Goal: Task Accomplishment & Management: Use online tool/utility

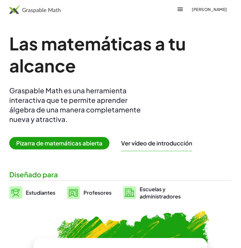
click at [197, 6] on button "[PERSON_NAME]" at bounding box center [209, 9] width 45 height 10
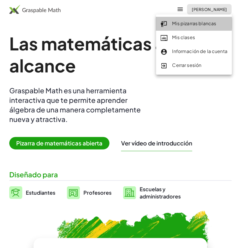
click at [181, 23] on font "Mis pizarras blancas" at bounding box center [194, 23] width 44 height 6
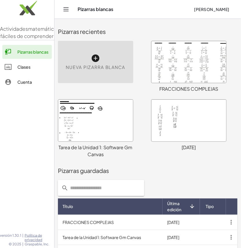
click at [98, 65] on font "Nueva pizarra blanca" at bounding box center [96, 67] width 60 height 6
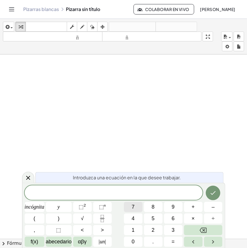
click at [132, 206] on font "7" at bounding box center [133, 207] width 3 height 6
click at [99, 209] on font "⬚" at bounding box center [101, 207] width 5 height 6
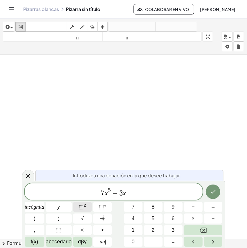
click at [79, 207] on font "⬚" at bounding box center [81, 207] width 5 height 6
click at [209, 193] on icon "Hecho" at bounding box center [212, 191] width 7 height 7
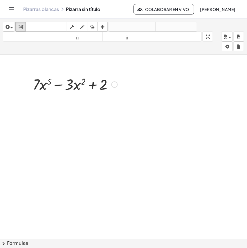
click at [60, 85] on div at bounding box center [75, 84] width 90 height 20
click at [94, 86] on div at bounding box center [75, 84] width 90 height 20
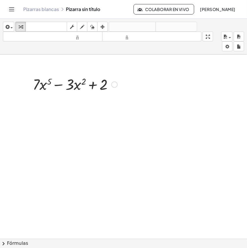
click at [94, 86] on div at bounding box center [75, 84] width 90 height 20
drag, startPoint x: 47, startPoint y: 86, endPoint x: 82, endPoint y: 83, distance: 35.2
click at [82, 83] on div at bounding box center [75, 84] width 90 height 20
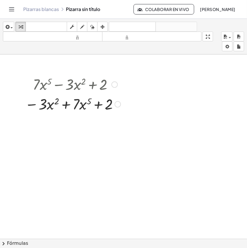
drag, startPoint x: 113, startPoint y: 86, endPoint x: 57, endPoint y: 127, distance: 70.2
click at [37, 132] on div at bounding box center [123, 238] width 247 height 368
click at [117, 88] on div at bounding box center [72, 84] width 101 height 20
click at [114, 85] on div at bounding box center [114, 84] width 6 height 6
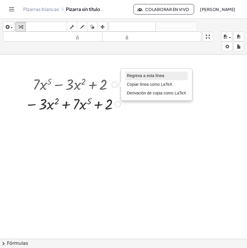
click at [141, 74] on font "Regresa a esta línea" at bounding box center [145, 75] width 37 height 5
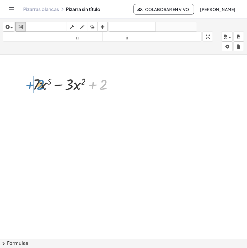
drag, startPoint x: 93, startPoint y: 84, endPoint x: 28, endPoint y: 83, distance: 65.2
click at [29, 83] on div "+ 2 + · 7 · x 5 − · 3 · x 2 + 2 Regresa a esta línea Copiar línea como LaTeX De…" at bounding box center [72, 84] width 97 height 23
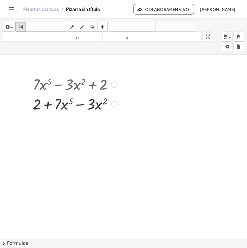
click at [115, 85] on div at bounding box center [114, 84] width 6 height 6
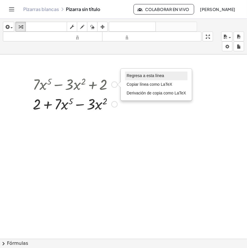
click at [138, 76] on font "Regresa a esta línea" at bounding box center [144, 75] width 37 height 5
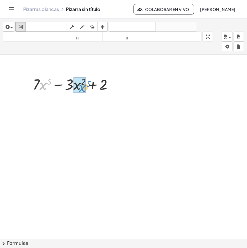
drag, startPoint x: 43, startPoint y: 87, endPoint x: 83, endPoint y: 89, distance: 39.2
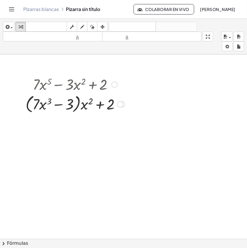
click at [79, 103] on div at bounding box center [75, 104] width 105 height 22
click at [78, 103] on div at bounding box center [75, 104] width 105 height 22
drag, startPoint x: 77, startPoint y: 103, endPoint x: 74, endPoint y: 105, distance: 3.5
click at [76, 104] on div at bounding box center [75, 104] width 105 height 22
click at [59, 106] on div at bounding box center [75, 104] width 105 height 22
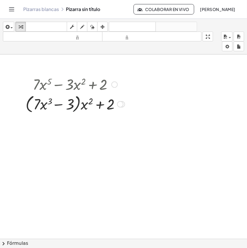
click at [59, 106] on div at bounding box center [75, 104] width 105 height 22
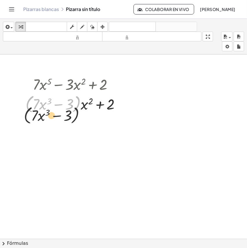
drag, startPoint x: 76, startPoint y: 107, endPoint x: 76, endPoint y: 115, distance: 7.5
click at [74, 123] on div "+ · 7 · x 5 − · 3 · x 2 + 2 + · 7 · x 2 · x 3 − · 3 · x 2 + 2 · ( + · 7 · x 3 −…" at bounding box center [123, 238] width 247 height 368
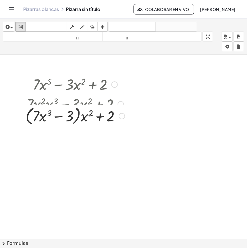
drag, startPoint x: 120, startPoint y: 110, endPoint x: 118, endPoint y: 128, distance: 18.9
click at [70, 116] on div "+ · 7 · − 3 + 2 x 2 · x 3 + · ( ) [GEOGRAPHIC_DATA] a esta línea Copiar línea c…" at bounding box center [70, 116] width 0 height 0
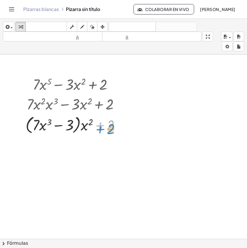
drag, startPoint x: 125, startPoint y: 124, endPoint x: 125, endPoint y: 128, distance: 4.1
click at [125, 128] on div at bounding box center [75, 125] width 105 height 22
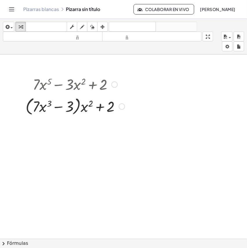
drag, startPoint x: 121, startPoint y: 125, endPoint x: 125, endPoint y: 106, distance: 20.0
click at [125, 106] on div "Regresa a esta línea Copiar línea como LaTeX Derivación de copia como LaTeX" at bounding box center [121, 106] width 6 height 6
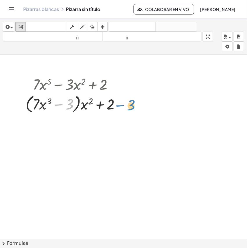
drag, startPoint x: 70, startPoint y: 105, endPoint x: 132, endPoint y: 106, distance: 61.4
drag, startPoint x: 68, startPoint y: 104, endPoint x: 125, endPoint y: 102, distance: 57.4
click at [125, 102] on div at bounding box center [75, 104] width 105 height 22
drag, startPoint x: 35, startPoint y: 106, endPoint x: 31, endPoint y: 107, distance: 3.9
click at [31, 107] on div at bounding box center [75, 104] width 105 height 22
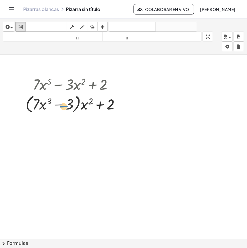
drag, startPoint x: 78, startPoint y: 105, endPoint x: 57, endPoint y: 106, distance: 20.9
click at [57, 106] on div at bounding box center [75, 104] width 105 height 22
drag, startPoint x: 72, startPoint y: 103, endPoint x: 96, endPoint y: 103, distance: 23.2
click at [96, 103] on div at bounding box center [75, 104] width 105 height 22
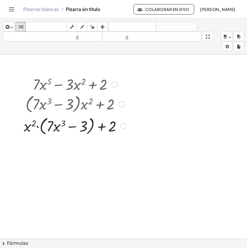
click at [119, 103] on div at bounding box center [121, 104] width 6 height 6
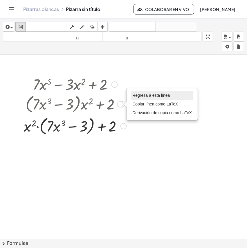
click at [148, 94] on font "Regresa a esta línea" at bounding box center [150, 95] width 37 height 5
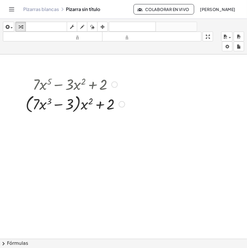
click at [79, 104] on div at bounding box center [75, 104] width 105 height 22
click at [100, 105] on div at bounding box center [75, 104] width 105 height 22
click at [80, 103] on div at bounding box center [75, 104] width 105 height 22
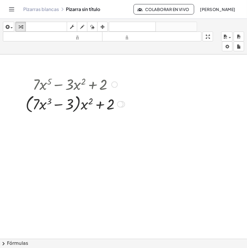
click at [80, 103] on div at bounding box center [75, 104] width 105 height 22
click at [79, 103] on div at bounding box center [75, 104] width 105 height 22
click at [78, 103] on div at bounding box center [75, 104] width 105 height 22
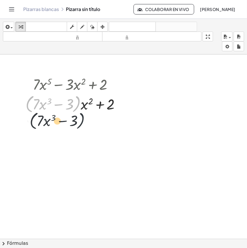
drag, startPoint x: 79, startPoint y: 104, endPoint x: 83, endPoint y: 121, distance: 17.8
click at [83, 121] on div "+ · 7 · x 5 − · 3 · x 2 + 2 + · 7 · x 2 · x 3 − · 3 · x 2 + 2 · ( + · 7 · x 3 −…" at bounding box center [123, 238] width 247 height 368
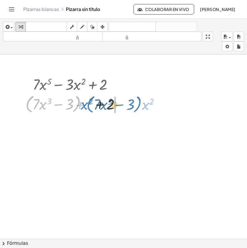
drag, startPoint x: 77, startPoint y: 109, endPoint x: 136, endPoint y: 108, distance: 59.1
click at [136, 108] on div "+ · 7 · x 5 − · 3 · x 2 + 2 + · 7 · x 2 · x 3 − · 3 · x 2 + 2 · ( + · 7 · x 3 −…" at bounding box center [123, 238] width 247 height 368
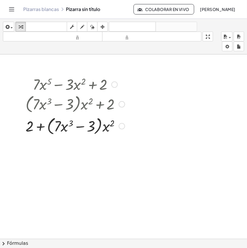
click at [38, 126] on div at bounding box center [75, 126] width 105 height 22
click at [41, 126] on div at bounding box center [75, 126] width 105 height 22
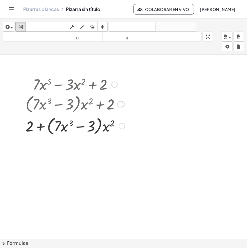
click at [83, 127] on div at bounding box center [75, 126] width 105 height 22
click at [105, 130] on div at bounding box center [75, 126] width 105 height 22
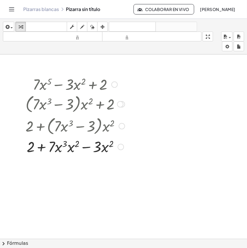
click at [90, 148] on div at bounding box center [75, 146] width 105 height 20
click at [41, 146] on div at bounding box center [75, 146] width 105 height 20
drag, startPoint x: 62, startPoint y: 149, endPoint x: 79, endPoint y: 158, distance: 19.2
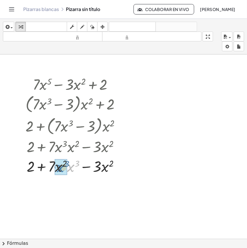
drag, startPoint x: 70, startPoint y: 168, endPoint x: 59, endPoint y: 167, distance: 11.3
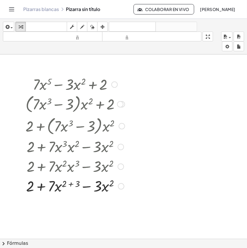
click at [69, 180] on div at bounding box center [75, 186] width 105 height 20
click at [71, 181] on div at bounding box center [75, 186] width 105 height 20
click at [72, 182] on div at bounding box center [75, 186] width 105 height 20
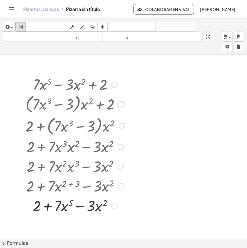
click at [80, 206] on div at bounding box center [75, 206] width 105 height 20
click at [50, 206] on div at bounding box center [75, 206] width 105 height 20
click at [114, 83] on div at bounding box center [114, 84] width 6 height 6
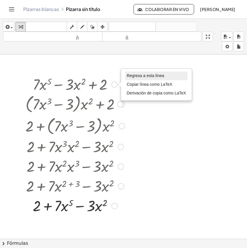
click at [136, 76] on font "Regresa a esta línea" at bounding box center [145, 75] width 37 height 5
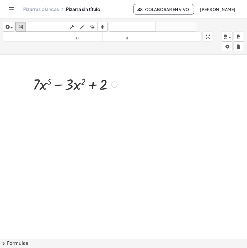
drag, startPoint x: 112, startPoint y: 85, endPoint x: 94, endPoint y: 129, distance: 47.8
click at [94, 129] on div at bounding box center [123, 238] width 247 height 368
drag, startPoint x: 115, startPoint y: 82, endPoint x: 115, endPoint y: 76, distance: 6.1
click at [115, 82] on div "Regresa a esta línea Copiar línea como LaTeX Derivación de copia como LaTeX" at bounding box center [114, 84] width 6 height 6
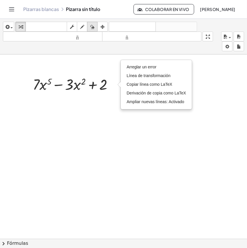
drag, startPoint x: 94, startPoint y: 26, endPoint x: 93, endPoint y: 55, distance: 29.3
click at [94, 27] on icon "button" at bounding box center [92, 26] width 4 height 7
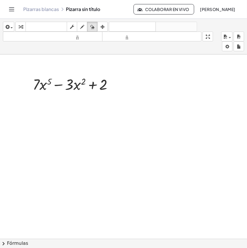
drag, startPoint x: 76, startPoint y: 83, endPoint x: 105, endPoint y: 85, distance: 29.4
click at [105, 85] on div at bounding box center [123, 238] width 247 height 368
drag, startPoint x: 59, startPoint y: 77, endPoint x: 170, endPoint y: 86, distance: 111.9
click at [87, 86] on div at bounding box center [123, 238] width 247 height 368
click at [102, 86] on div at bounding box center [123, 238] width 247 height 368
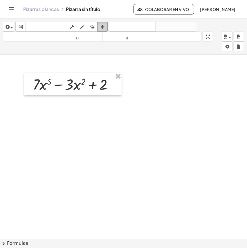
drag, startPoint x: 101, startPoint y: 85, endPoint x: 105, endPoint y: 32, distance: 53.4
click at [101, 28] on icon "button" at bounding box center [102, 26] width 4 height 7
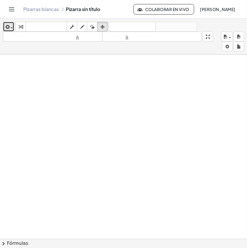
click at [6, 23] on icon "button" at bounding box center [6, 26] width 5 height 7
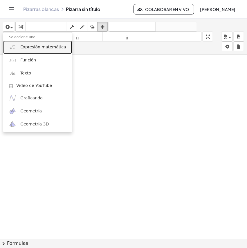
click at [36, 47] on font "Expresión matemática" at bounding box center [42, 47] width 45 height 5
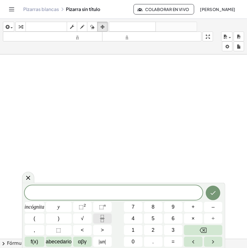
click at [101, 215] on icon "Fracción" at bounding box center [101, 218] width 7 height 7
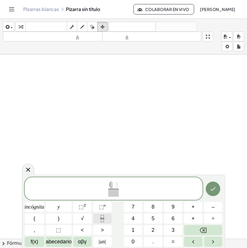
click at [100, 219] on icon "Fracción" at bounding box center [101, 218] width 7 height 7
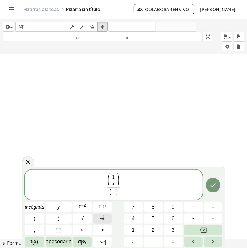
click at [101, 219] on rect "Fracción" at bounding box center [102, 218] width 4 height 0
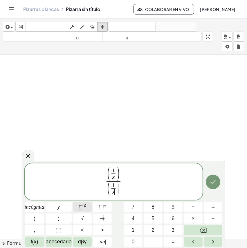
click at [79, 209] on font "⬚" at bounding box center [81, 207] width 5 height 6
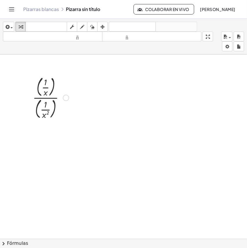
click at [54, 98] on div at bounding box center [51, 97] width 42 height 46
click at [44, 97] on div at bounding box center [51, 97] width 42 height 46
click at [44, 99] on div at bounding box center [51, 97] width 42 height 46
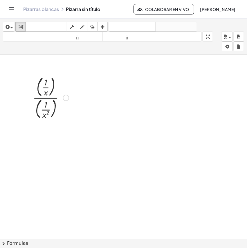
click at [44, 99] on div at bounding box center [51, 97] width 42 height 46
click at [38, 103] on div at bounding box center [51, 97] width 42 height 46
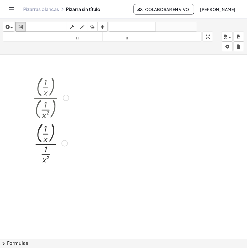
click at [38, 134] on div at bounding box center [51, 143] width 42 height 45
click at [50, 144] on div at bounding box center [51, 142] width 42 height 43
click at [48, 143] on div at bounding box center [51, 142] width 42 height 43
click at [47, 143] on div at bounding box center [51, 142] width 42 height 43
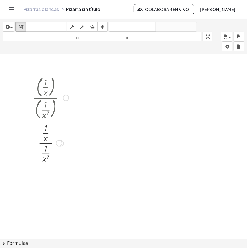
click at [47, 143] on div at bounding box center [51, 142] width 42 height 43
click at [47, 144] on div at bounding box center [51, 142] width 42 height 43
drag, startPoint x: 47, startPoint y: 154, endPoint x: 58, endPoint y: 134, distance: 23.6
click at [58, 134] on div at bounding box center [51, 142] width 42 height 43
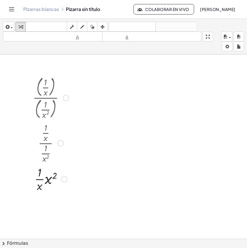
click at [60, 146] on div at bounding box center [60, 143] width 6 height 6
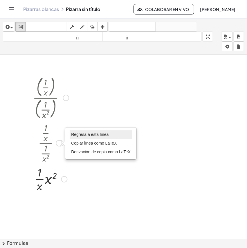
click at [79, 136] on font "Regresa a esta línea" at bounding box center [89, 134] width 37 height 5
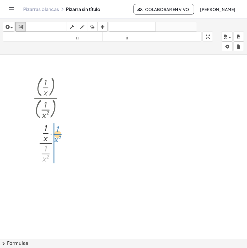
drag, startPoint x: 44, startPoint y: 154, endPoint x: 56, endPoint y: 134, distance: 22.8
click at [56, 134] on div at bounding box center [51, 142] width 42 height 43
click at [60, 142] on div at bounding box center [60, 143] width 6 height 6
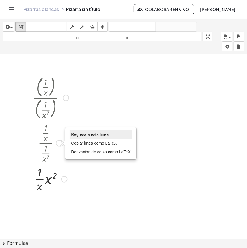
click at [82, 137] on li "Regresa a esta línea" at bounding box center [101, 134] width 62 height 9
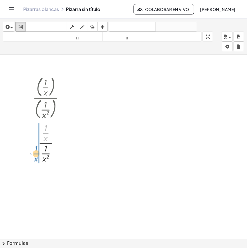
drag, startPoint x: 45, startPoint y: 134, endPoint x: 36, endPoint y: 154, distance: 22.7
click at [36, 154] on div at bounding box center [51, 142] width 42 height 43
click at [58, 144] on div at bounding box center [59, 143] width 6 height 6
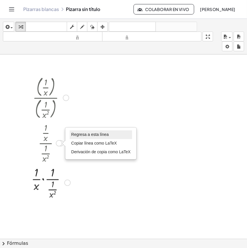
click at [86, 133] on font "Regresa a esta línea" at bounding box center [89, 134] width 37 height 5
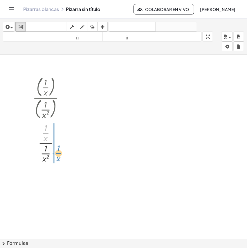
drag, startPoint x: 46, startPoint y: 134, endPoint x: 59, endPoint y: 154, distance: 24.0
click at [59, 154] on div at bounding box center [51, 142] width 42 height 43
click at [61, 146] on div at bounding box center [59, 143] width 6 height 6
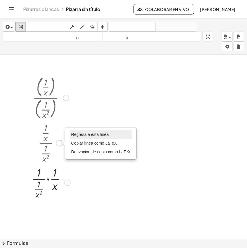
click at [84, 135] on font "Regresa a esta línea" at bounding box center [89, 134] width 37 height 5
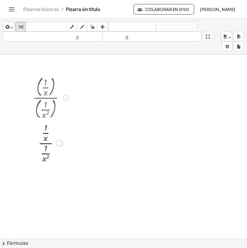
click at [48, 144] on div at bounding box center [51, 142] width 42 height 43
drag, startPoint x: 45, startPoint y: 134, endPoint x: 57, endPoint y: 154, distance: 23.2
click at [57, 154] on div at bounding box center [51, 142] width 42 height 43
click at [58, 143] on div at bounding box center [59, 143] width 6 height 6
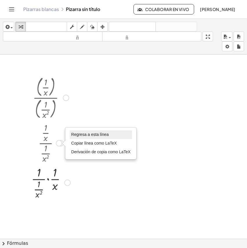
click at [83, 134] on font "Regresa a esta línea" at bounding box center [89, 134] width 37 height 5
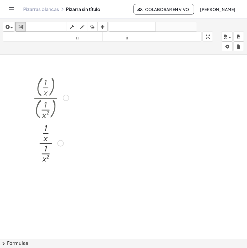
click at [48, 145] on div at bounding box center [51, 142] width 42 height 43
click at [45, 134] on div at bounding box center [51, 142] width 42 height 43
click at [46, 154] on div at bounding box center [51, 142] width 42 height 43
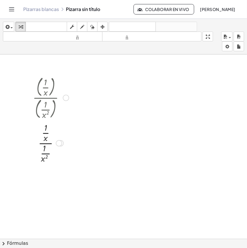
click at [46, 154] on div at bounding box center [51, 142] width 42 height 43
drag, startPoint x: 47, startPoint y: 154, endPoint x: 60, endPoint y: 134, distance: 24.1
click at [60, 134] on div at bounding box center [51, 142] width 42 height 43
click at [41, 179] on div at bounding box center [51, 178] width 42 height 29
click at [41, 178] on div at bounding box center [51, 178] width 42 height 29
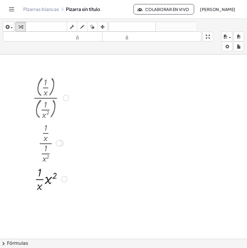
click at [49, 180] on div at bounding box center [51, 178] width 42 height 29
click at [45, 209] on div at bounding box center [51, 207] width 42 height 29
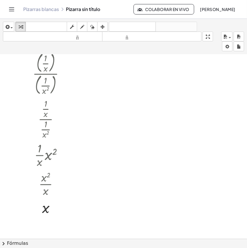
scroll to position [36, 0]
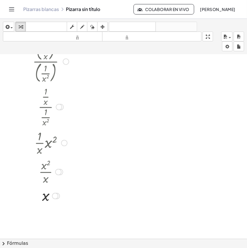
drag, startPoint x: 50, startPoint y: 116, endPoint x: 51, endPoint y: 112, distance: 4.6
click at [56, 105] on div at bounding box center [51, 106] width 34 height 43
click at [44, 118] on div at bounding box center [51, 106] width 34 height 43
click at [55, 110] on div at bounding box center [51, 106] width 34 height 43
click at [60, 106] on div at bounding box center [59, 107] width 6 height 6
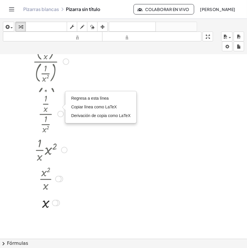
drag, startPoint x: 60, startPoint y: 106, endPoint x: 61, endPoint y: 123, distance: 17.2
click at [46, 114] on div "· · 1 · x · · 1 · x 2 Regresa a esta línea Copiar línea [GEOGRAPHIC_DATA] LaTeX…" at bounding box center [46, 114] width 0 height 0
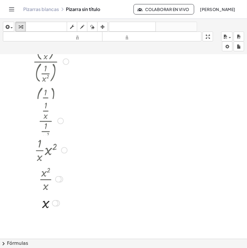
drag, startPoint x: 64, startPoint y: 143, endPoint x: 65, endPoint y: 153, distance: 10.0
click at [65, 153] on div at bounding box center [64, 150] width 6 height 6
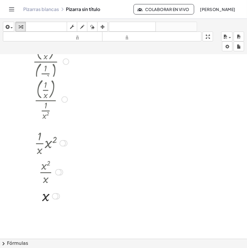
drag, startPoint x: 65, startPoint y: 109, endPoint x: 67, endPoint y: 98, distance: 10.8
click at [67, 98] on div at bounding box center [64, 99] width 6 height 6
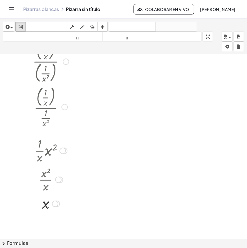
click at [52, 99] on div at bounding box center [51, 106] width 42 height 45
click at [48, 121] on div at bounding box center [51, 106] width 42 height 45
click at [6, 28] on icon "button" at bounding box center [6, 26] width 5 height 7
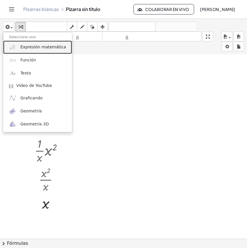
click at [30, 47] on font "Expresión matemática" at bounding box center [42, 47] width 45 height 5
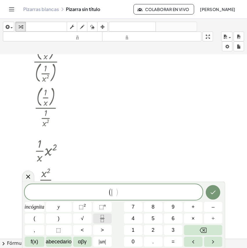
click at [103, 219] on icon "Fracción" at bounding box center [101, 218] width 7 height 7
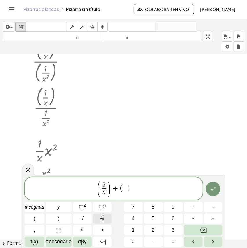
click at [106, 217] on icon "Fracción" at bounding box center [101, 218] width 7 height 7
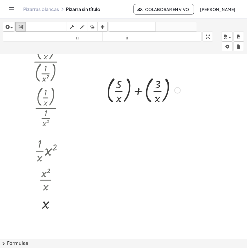
click at [129, 93] on div at bounding box center [143, 89] width 80 height 31
click at [129, 93] on div at bounding box center [143, 89] width 65 height 31
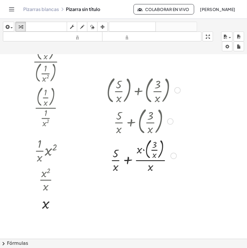
click at [177, 90] on div at bounding box center [177, 90] width 6 height 6
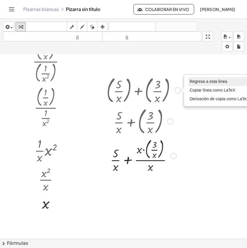
click at [202, 80] on li "Regresa a esta línea" at bounding box center [219, 81] width 62 height 9
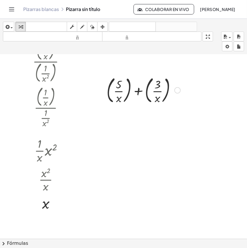
click at [138, 91] on div at bounding box center [143, 89] width 80 height 31
click at [138, 91] on div at bounding box center [143, 89] width 65 height 31
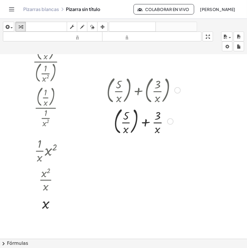
click at [144, 123] on div at bounding box center [143, 120] width 80 height 31
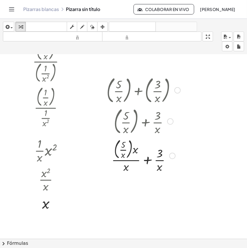
click at [170, 121] on div at bounding box center [170, 121] width 6 height 6
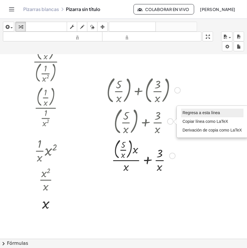
click at [192, 113] on font "Regresa a esta línea" at bounding box center [200, 112] width 37 height 5
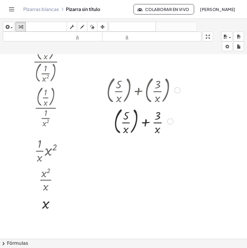
click at [136, 119] on div at bounding box center [143, 120] width 80 height 31
click at [138, 121] on div at bounding box center [143, 121] width 80 height 29
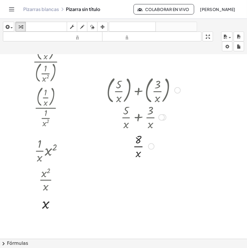
drag, startPoint x: 163, startPoint y: 132, endPoint x: 162, endPoint y: 135, distance: 3.5
click at [138, 118] on div "+ · 5 · x + · 3 · x" at bounding box center [138, 118] width 0 height 0
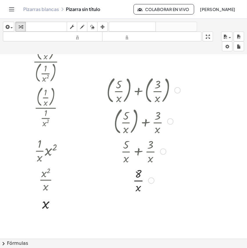
drag, startPoint x: 149, startPoint y: 149, endPoint x: 143, endPoint y: 194, distance: 46.0
click at [144, 200] on div "· ( · 1 · x ) · ( · 1 · x 2 ) · ( · 1 · x ) · · 1 · x 2 · · 1 · x · · 1 · x 2 R…" at bounding box center [123, 202] width 247 height 368
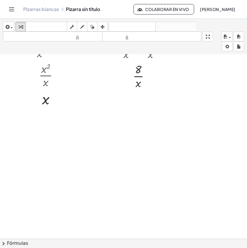
scroll to position [145, 0]
click at [11, 30] on div "button" at bounding box center [8, 26] width 8 height 7
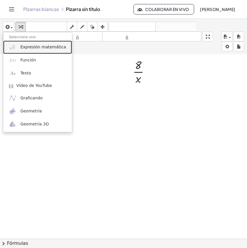
click at [25, 47] on font "Expresión matemática" at bounding box center [42, 47] width 45 height 5
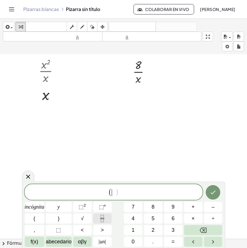
click at [99, 216] on icon "Fracción" at bounding box center [101, 218] width 7 height 7
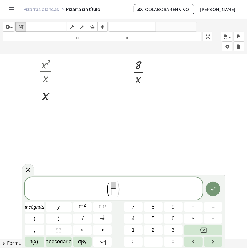
click at [112, 196] on span "​" at bounding box center [113, 192] width 4 height 8
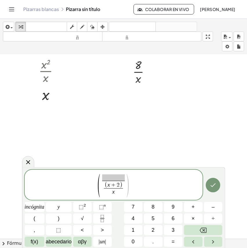
click at [112, 178] on span at bounding box center [113, 177] width 22 height 6
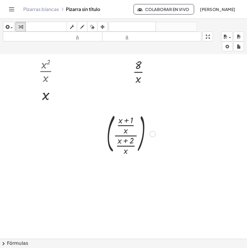
click at [129, 136] on div at bounding box center [130, 133] width 55 height 45
click at [143, 130] on div at bounding box center [130, 133] width 55 height 45
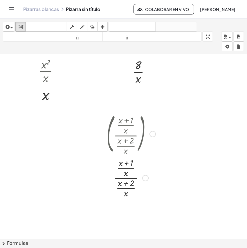
scroll to position [181, 0]
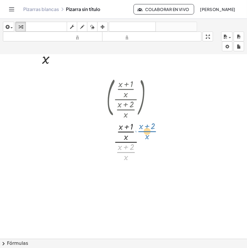
drag, startPoint x: 129, startPoint y: 154, endPoint x: 149, endPoint y: 132, distance: 29.3
click at [149, 132] on div at bounding box center [130, 141] width 55 height 43
drag, startPoint x: 130, startPoint y: 151, endPoint x: 146, endPoint y: 133, distance: 24.0
click at [146, 133] on div at bounding box center [130, 141] width 55 height 43
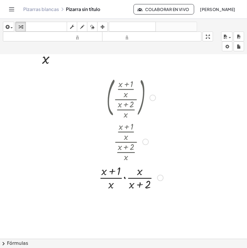
click at [124, 178] on div at bounding box center [131, 177] width 70 height 29
click at [124, 178] on div at bounding box center [130, 177] width 61 height 32
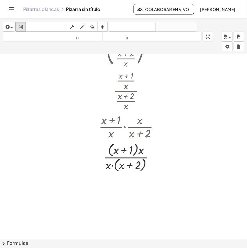
scroll to position [256, 0]
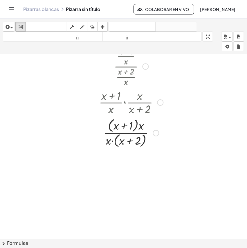
click at [134, 134] on div at bounding box center [131, 132] width 70 height 32
click at [131, 134] on div at bounding box center [131, 132] width 70 height 32
click at [135, 128] on div at bounding box center [131, 132] width 70 height 32
click at [137, 125] on div at bounding box center [131, 132] width 70 height 32
click at [115, 142] on div at bounding box center [131, 132] width 70 height 32
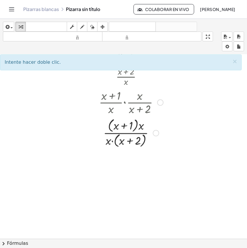
click at [114, 140] on div at bounding box center [131, 132] width 70 height 32
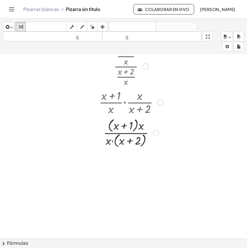
click at [114, 140] on div at bounding box center [131, 132] width 70 height 32
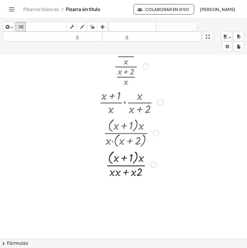
click at [156, 131] on div at bounding box center [155, 133] width 6 height 6
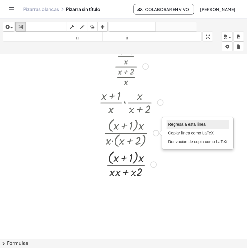
click at [175, 127] on font "Regresa a esta línea" at bounding box center [186, 124] width 37 height 5
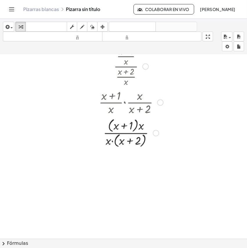
click at [135, 128] on div at bounding box center [131, 132] width 70 height 32
click at [136, 126] on div at bounding box center [131, 132] width 70 height 32
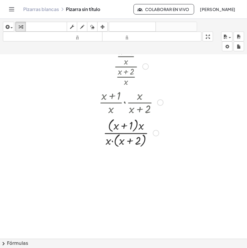
click at [144, 140] on div at bounding box center [131, 132] width 70 height 32
drag, startPoint x: 121, startPoint y: 141, endPoint x: 113, endPoint y: 142, distance: 7.9
click at [113, 142] on div at bounding box center [131, 132] width 70 height 32
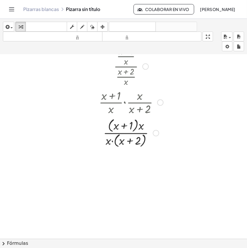
click at [112, 142] on div at bounding box center [131, 132] width 70 height 32
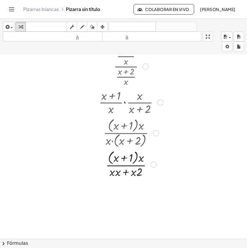
click at [114, 174] on div at bounding box center [131, 164] width 70 height 31
click at [118, 174] on div at bounding box center [131, 164] width 70 height 31
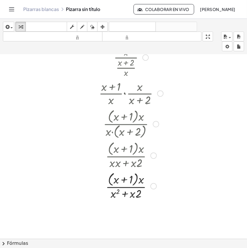
scroll to position [293, 0]
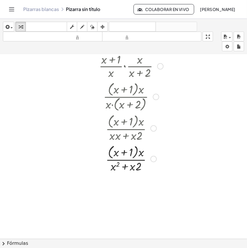
click at [133, 160] on div at bounding box center [131, 158] width 70 height 31
click at [135, 154] on div at bounding box center [131, 158] width 70 height 31
click at [136, 149] on div at bounding box center [131, 158] width 70 height 31
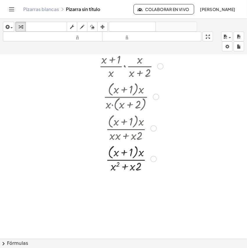
click at [136, 149] on div at bounding box center [131, 158] width 70 height 31
click at [136, 148] on div at bounding box center [131, 158] width 70 height 31
drag, startPoint x: 136, startPoint y: 148, endPoint x: 112, endPoint y: 148, distance: 23.8
click at [135, 148] on div at bounding box center [131, 158] width 70 height 31
click at [110, 149] on div at bounding box center [131, 158] width 70 height 31
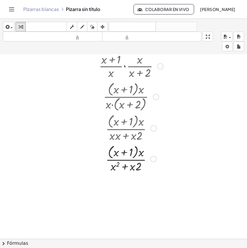
click at [110, 150] on div at bounding box center [131, 158] width 70 height 31
click at [135, 121] on div at bounding box center [131, 128] width 70 height 31
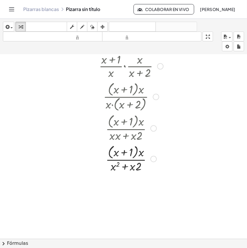
click at [124, 153] on div at bounding box center [131, 158] width 70 height 31
click at [123, 153] on div at bounding box center [131, 158] width 70 height 31
click at [138, 154] on div at bounding box center [131, 158] width 70 height 31
click at [141, 154] on div at bounding box center [131, 158] width 70 height 31
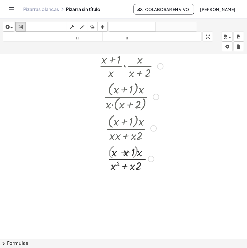
click at [140, 154] on div at bounding box center [131, 158] width 70 height 29
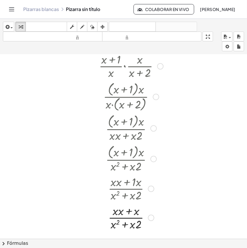
click at [116, 212] on div at bounding box center [131, 217] width 70 height 29
click at [128, 213] on div at bounding box center [131, 217] width 70 height 29
click at [116, 212] on div at bounding box center [131, 217] width 70 height 29
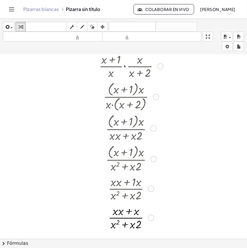
click at [116, 212] on div at bounding box center [131, 217] width 70 height 29
click at [119, 184] on div at bounding box center [131, 188] width 70 height 29
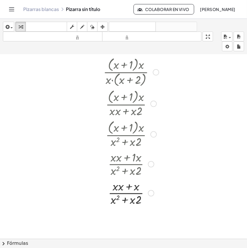
scroll to position [329, 0]
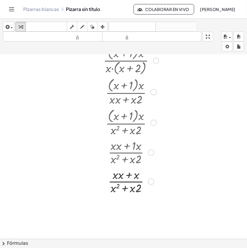
click at [127, 176] on div at bounding box center [131, 181] width 70 height 29
click at [116, 176] on div at bounding box center [131, 181] width 70 height 29
drag, startPoint x: 116, startPoint y: 176, endPoint x: 126, endPoint y: 178, distance: 10.3
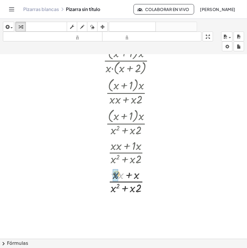
drag, startPoint x: 119, startPoint y: 177, endPoint x: 116, endPoint y: 177, distance: 3.2
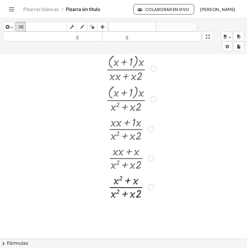
scroll to position [365, 0]
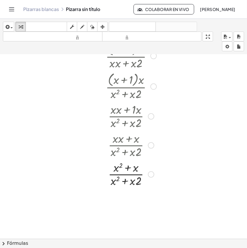
click at [128, 174] on div at bounding box center [131, 174] width 70 height 29
click at [128, 175] on div at bounding box center [131, 174] width 70 height 29
click at [127, 170] on div at bounding box center [131, 174] width 70 height 29
click at [127, 168] on div at bounding box center [131, 174] width 70 height 29
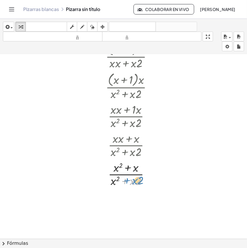
drag, startPoint x: 131, startPoint y: 182, endPoint x: 126, endPoint y: 183, distance: 4.7
click at [129, 182] on div at bounding box center [131, 174] width 70 height 29
click at [115, 181] on div at bounding box center [131, 174] width 70 height 29
click at [134, 174] on div at bounding box center [131, 174] width 70 height 29
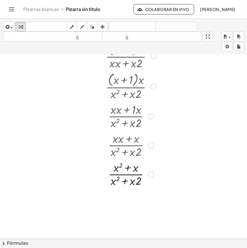
click at [134, 175] on div at bounding box center [131, 174] width 70 height 29
click at [133, 174] on div at bounding box center [131, 174] width 70 height 29
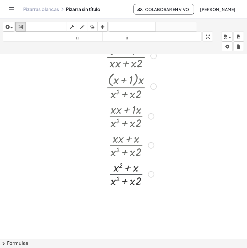
click at [133, 174] on div at bounding box center [131, 174] width 70 height 29
click at [127, 169] on div at bounding box center [131, 174] width 70 height 29
click at [125, 183] on div at bounding box center [131, 174] width 70 height 29
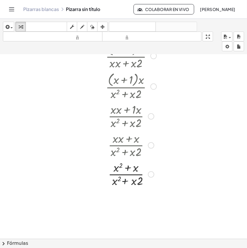
click at [125, 183] on div at bounding box center [131, 174] width 70 height 29
click at [115, 180] on div at bounding box center [131, 174] width 70 height 29
click at [132, 181] on div at bounding box center [131, 174] width 70 height 29
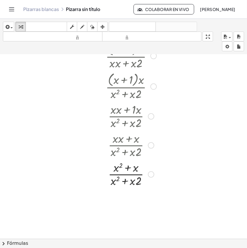
click at [132, 182] on div at bounding box center [131, 174] width 70 height 29
click at [133, 182] on div at bounding box center [131, 174] width 70 height 29
click at [137, 183] on div at bounding box center [131, 174] width 70 height 29
click at [135, 170] on div at bounding box center [131, 174] width 70 height 29
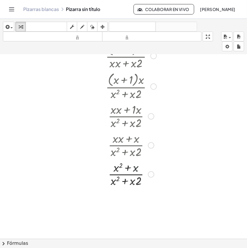
click at [135, 170] on div at bounding box center [131, 174] width 70 height 29
drag, startPoint x: 135, startPoint y: 170, endPoint x: 131, endPoint y: 170, distance: 4.1
click at [131, 170] on div at bounding box center [131, 174] width 70 height 29
drag, startPoint x: 138, startPoint y: 180, endPoint x: 129, endPoint y: 180, distance: 9.3
click at [129, 180] on div at bounding box center [131, 174] width 70 height 29
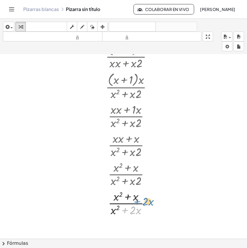
drag, startPoint x: 127, startPoint y: 212, endPoint x: 142, endPoint y: 204, distance: 17.2
click at [142, 204] on div at bounding box center [131, 203] width 70 height 29
drag, startPoint x: 114, startPoint y: 212, endPoint x: 115, endPoint y: 197, distance: 14.5
click at [115, 197] on div at bounding box center [131, 203] width 70 height 29
drag, startPoint x: 117, startPoint y: 198, endPoint x: 110, endPoint y: 210, distance: 14.5
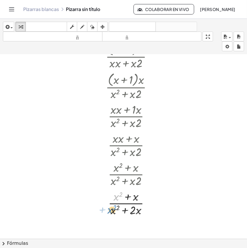
click at [111, 211] on div at bounding box center [131, 203] width 70 height 29
drag, startPoint x: 114, startPoint y: 196, endPoint x: 99, endPoint y: 204, distance: 17.0
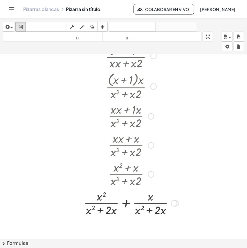
click at [149, 172] on div at bounding box center [150, 174] width 6 height 6
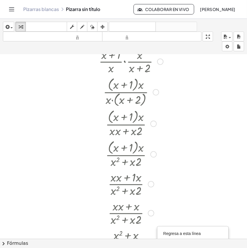
scroll to position [256, 0]
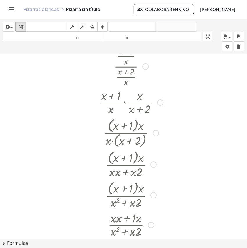
click at [160, 102] on div at bounding box center [160, 102] width 6 height 6
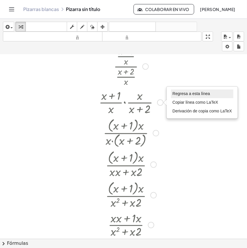
click at [186, 96] on font "Regresa a esta línea" at bounding box center [190, 93] width 37 height 5
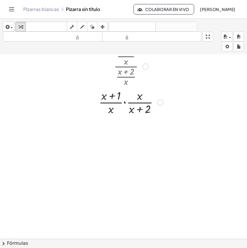
scroll to position [220, 0]
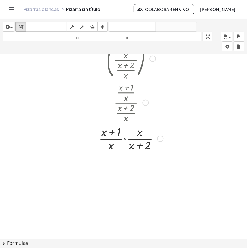
click at [124, 139] on div at bounding box center [131, 138] width 70 height 29
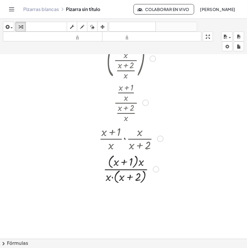
click at [140, 170] on div at bounding box center [131, 169] width 70 height 32
click at [140, 169] on div at bounding box center [131, 169] width 70 height 32
click at [139, 169] on div at bounding box center [131, 169] width 70 height 32
drag, startPoint x: 140, startPoint y: 163, endPoint x: 101, endPoint y: 164, distance: 39.1
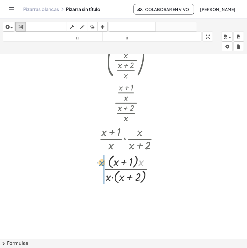
click at [101, 164] on div at bounding box center [131, 169] width 70 height 32
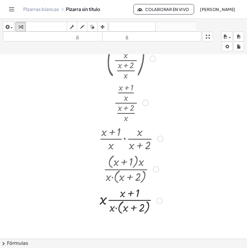
click at [154, 167] on div at bounding box center [131, 169] width 63 height 32
click at [156, 171] on div at bounding box center [155, 169] width 6 height 6
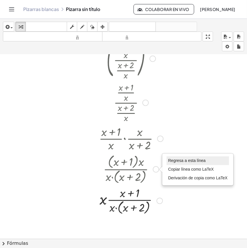
click at [180, 165] on li "Regresa a esta línea" at bounding box center [197, 160] width 62 height 9
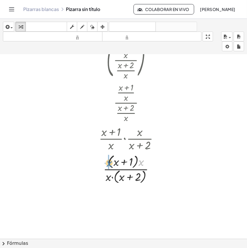
drag, startPoint x: 141, startPoint y: 165, endPoint x: 109, endPoint y: 166, distance: 31.9
click at [109, 166] on div at bounding box center [131, 169] width 70 height 32
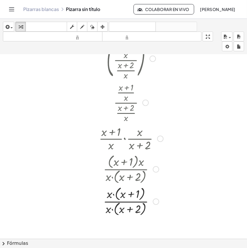
click at [109, 194] on div at bounding box center [131, 201] width 70 height 32
click at [112, 196] on div at bounding box center [131, 201] width 70 height 32
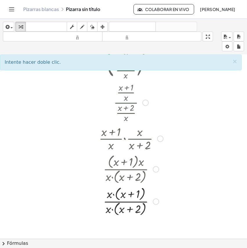
click at [114, 196] on div at bounding box center [131, 201] width 70 height 32
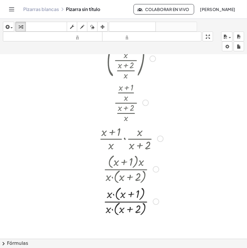
click at [114, 196] on div at bounding box center [131, 201] width 70 height 32
click at [112, 208] on div at bounding box center [131, 201] width 70 height 31
click at [118, 197] on div at bounding box center [131, 201] width 70 height 29
click at [114, 196] on div at bounding box center [131, 201] width 70 height 29
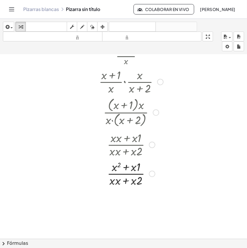
scroll to position [293, 0]
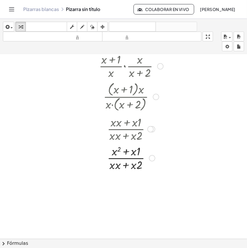
click at [116, 167] on div at bounding box center [131, 157] width 70 height 29
drag, startPoint x: 116, startPoint y: 167, endPoint x: 111, endPoint y: 166, distance: 5.3
click at [111, 166] on div at bounding box center [131, 157] width 70 height 29
drag, startPoint x: 136, startPoint y: 167, endPoint x: 128, endPoint y: 166, distance: 8.4
click at [128, 166] on div at bounding box center [131, 157] width 70 height 29
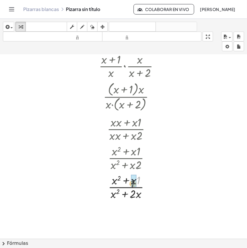
drag, startPoint x: 137, startPoint y: 154, endPoint x: 133, endPoint y: 159, distance: 6.0
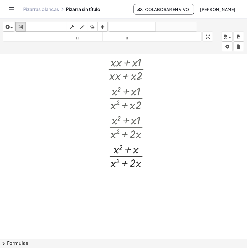
scroll to position [365, 0]
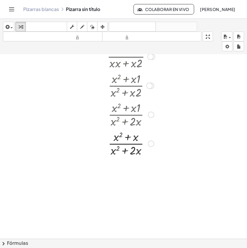
click at [127, 144] on div at bounding box center [131, 143] width 70 height 29
click at [128, 138] on div at bounding box center [131, 143] width 70 height 29
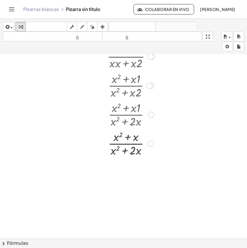
click at [128, 138] on div at bounding box center [131, 143] width 70 height 29
click at [125, 153] on div at bounding box center [131, 143] width 70 height 29
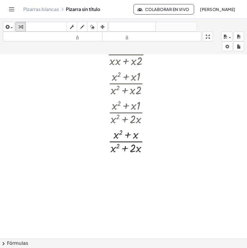
click at [52, 94] on div at bounding box center [123, 54] width 247 height 735
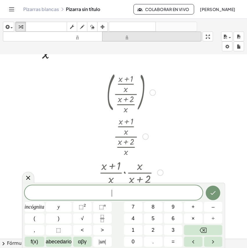
scroll to position [0, 0]
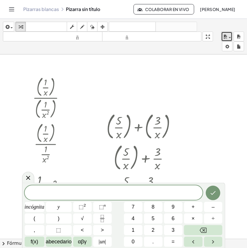
click at [228, 35] on div "button" at bounding box center [226, 36] width 8 height 7
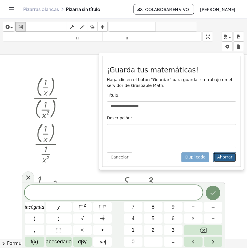
click at [225, 159] on font "Ahorrar" at bounding box center [224, 157] width 15 height 5
